Goal: Use online tool/utility: Utilize a website feature to perform a specific function

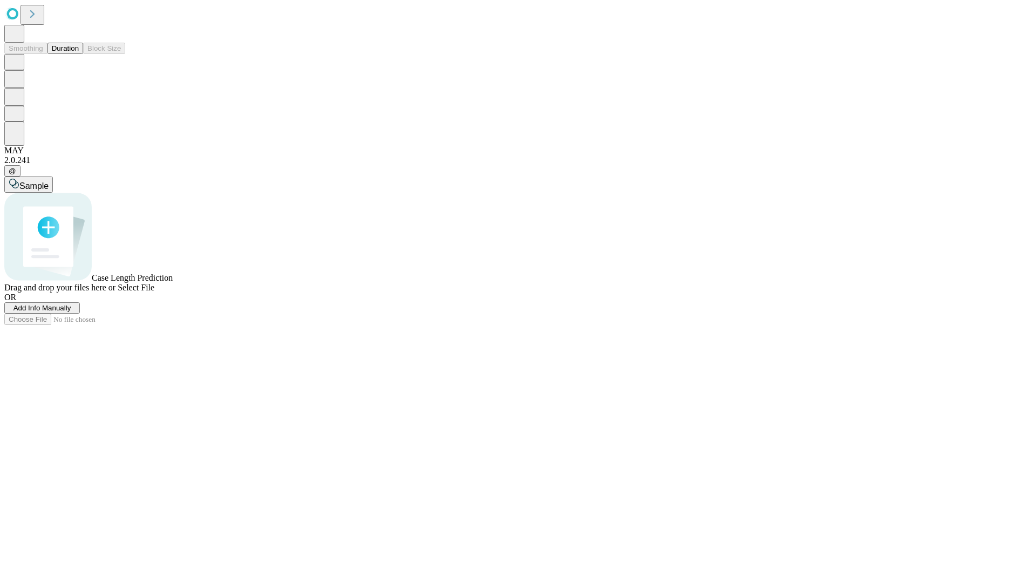
click at [79, 54] on button "Duration" at bounding box center [65, 48] width 36 height 11
click at [49, 181] on span "Sample" at bounding box center [33, 185] width 29 height 9
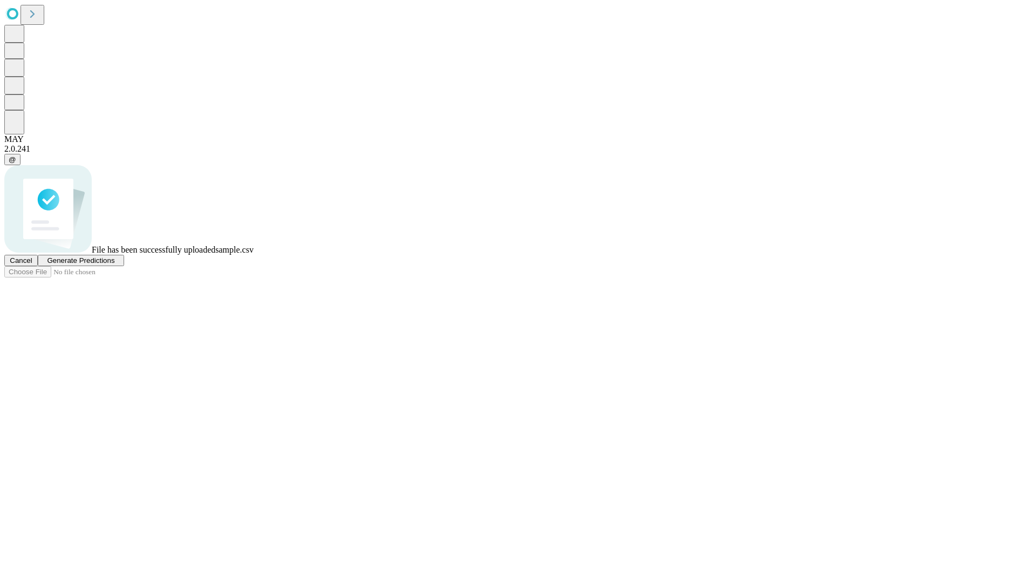
click at [114, 264] on span "Generate Predictions" at bounding box center [80, 260] width 67 height 8
